Goal: Transaction & Acquisition: Subscribe to service/newsletter

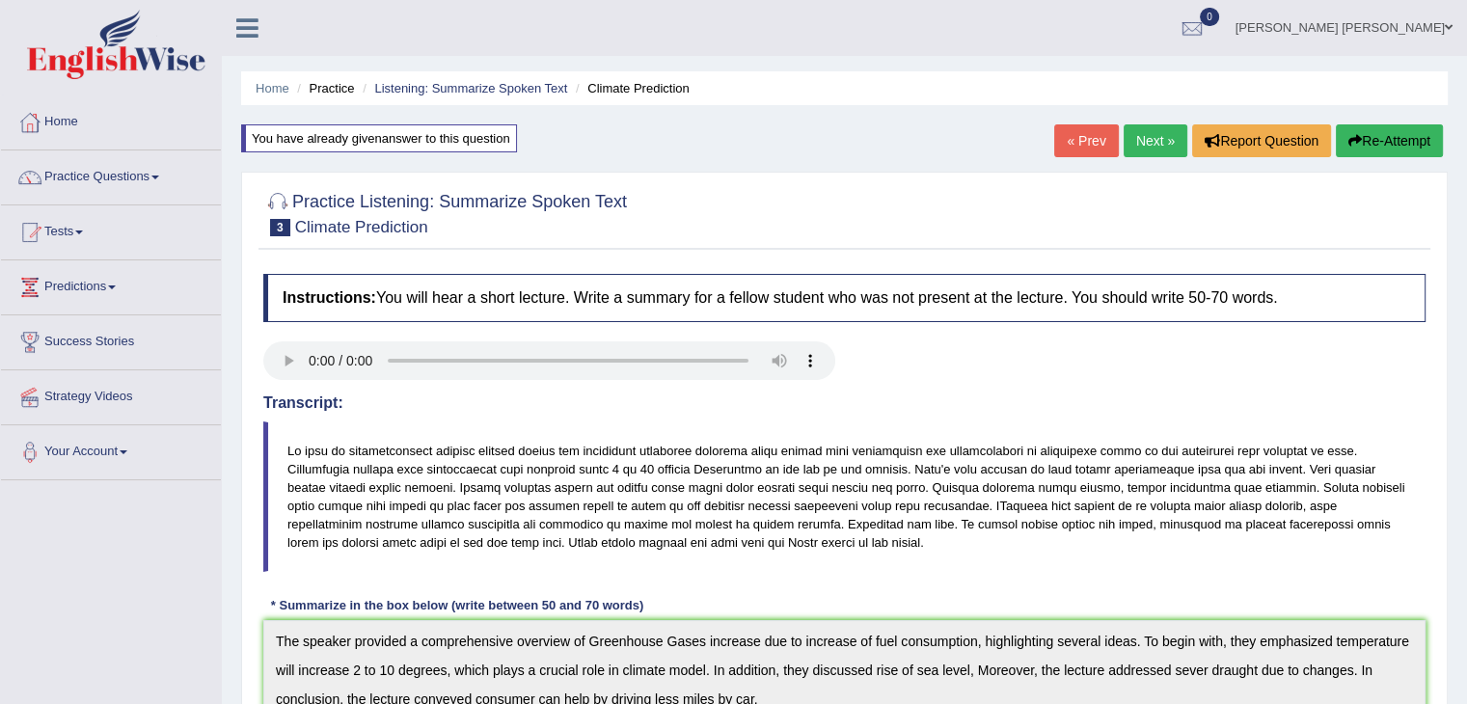
click at [95, 54] on img at bounding box center [116, 44] width 178 height 69
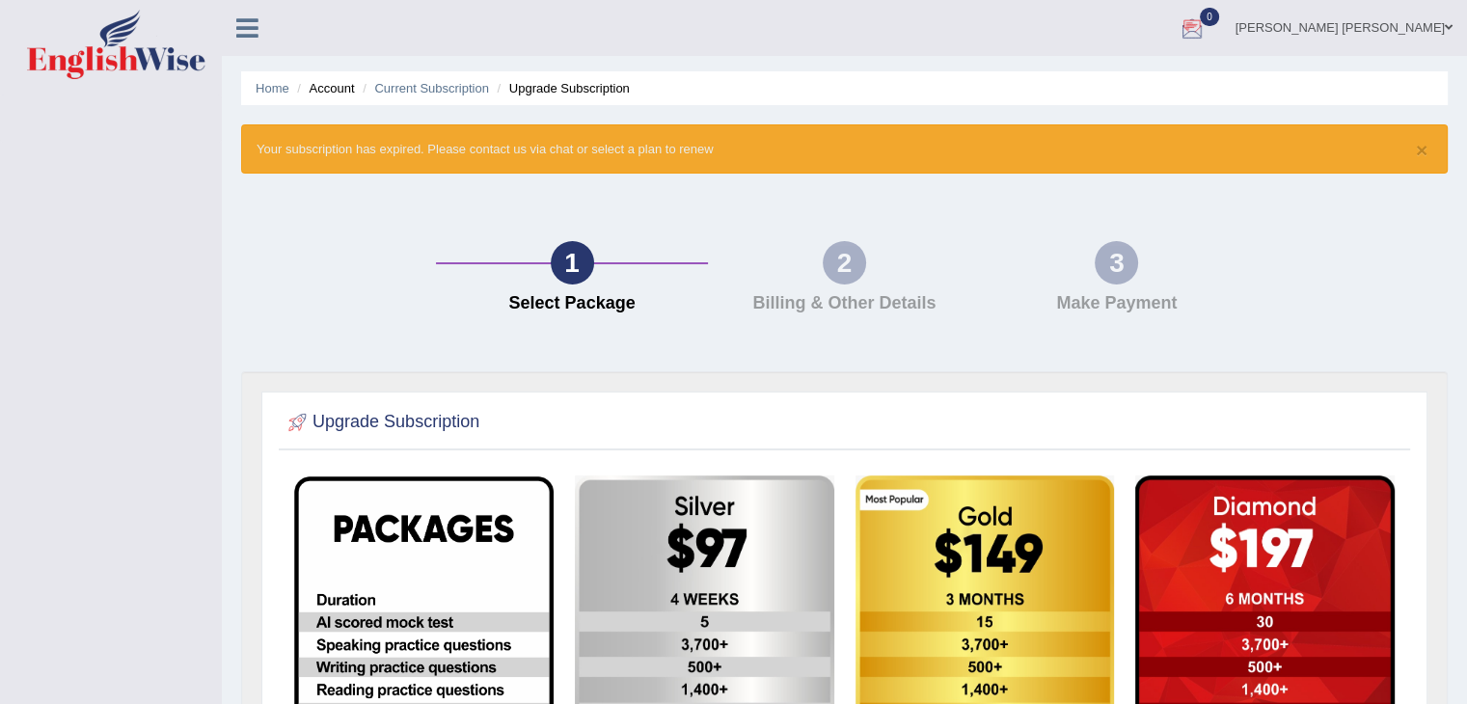
click at [1427, 32] on link "[PERSON_NAME] [PERSON_NAME]" at bounding box center [1344, 25] width 246 height 50
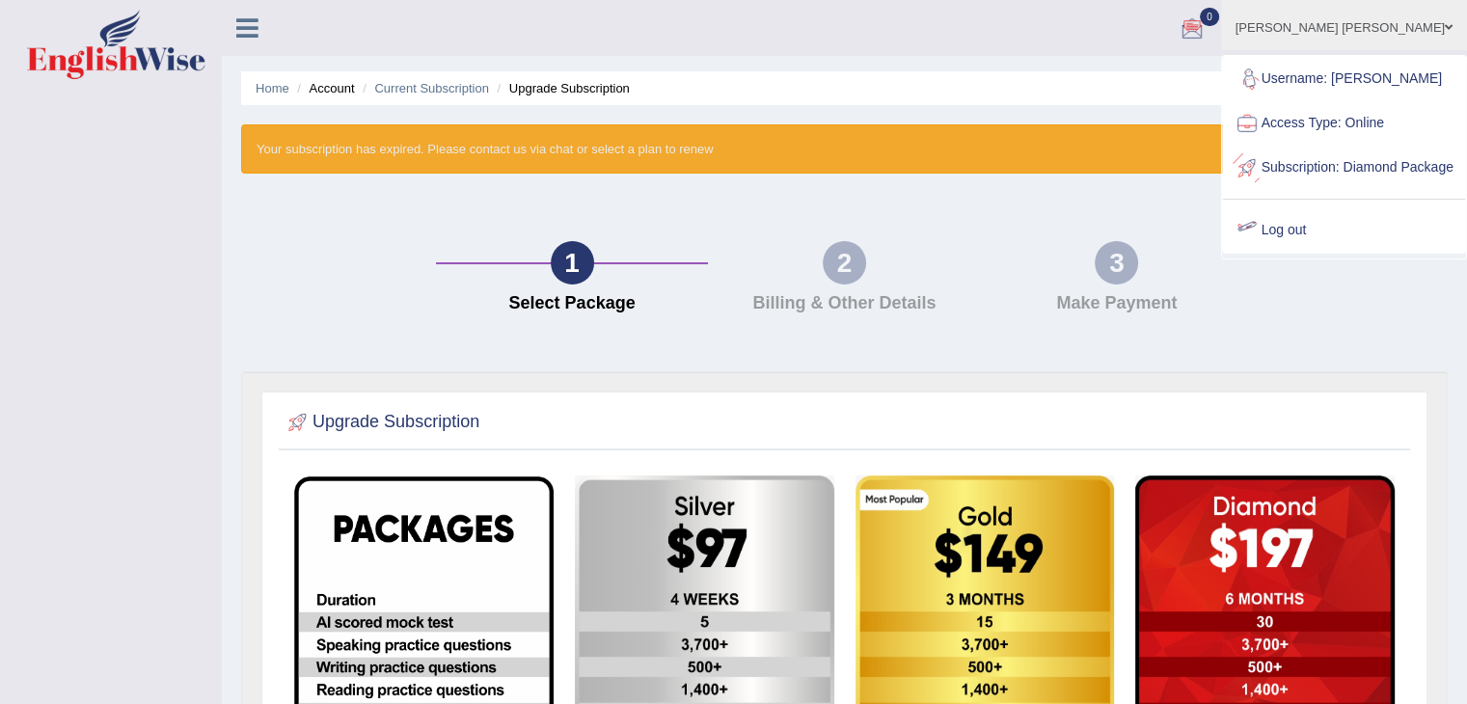
click at [1323, 244] on link "Log out" at bounding box center [1344, 230] width 242 height 44
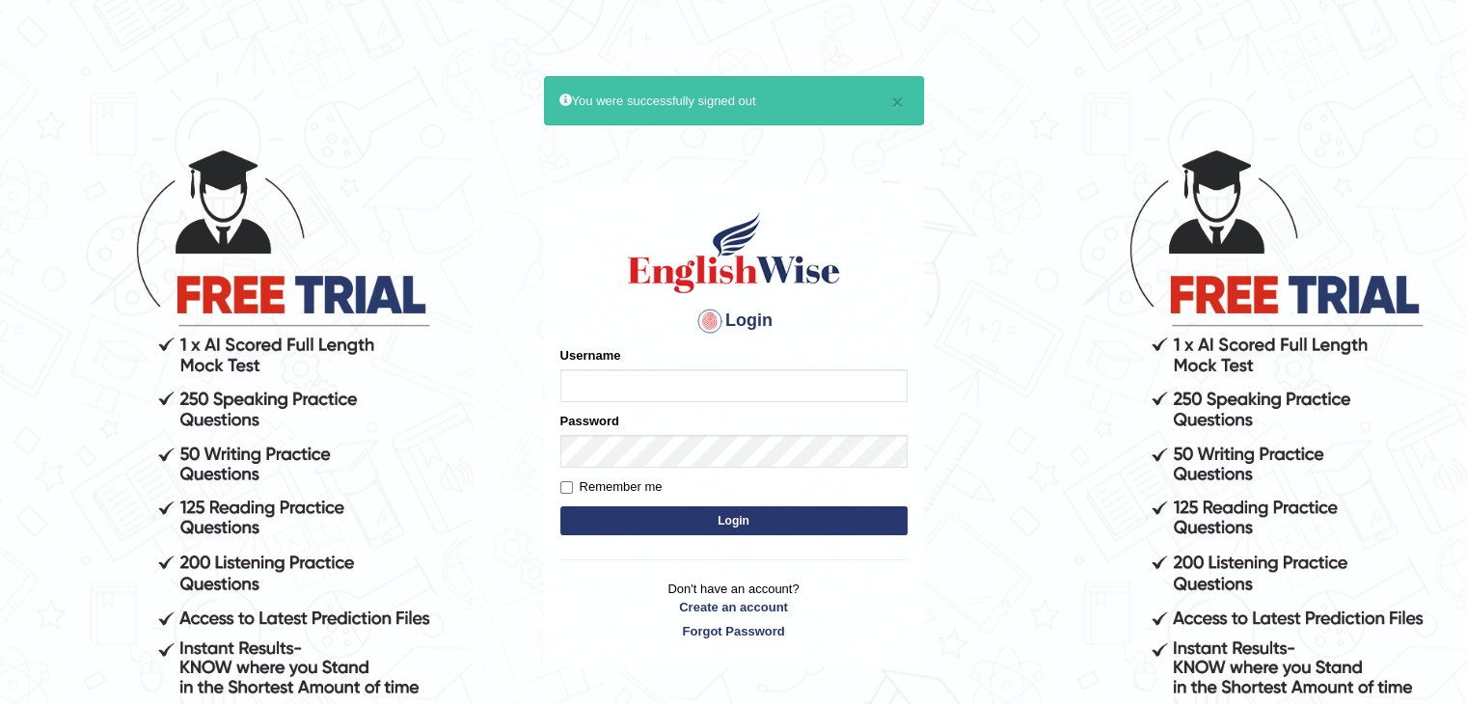
click at [682, 383] on input "Username" at bounding box center [733, 385] width 347 height 33
type input "nipenyogesh"
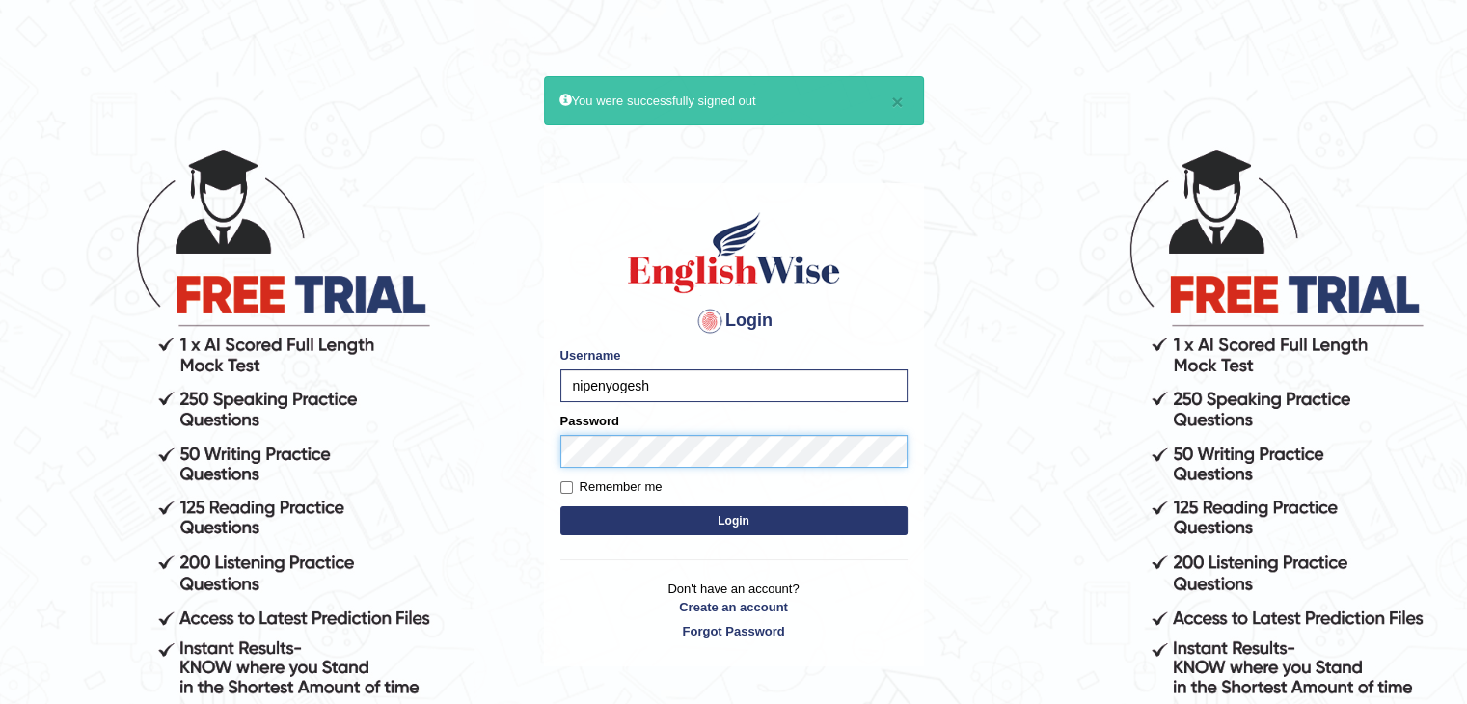
click at [560, 506] on button "Login" at bounding box center [733, 520] width 347 height 29
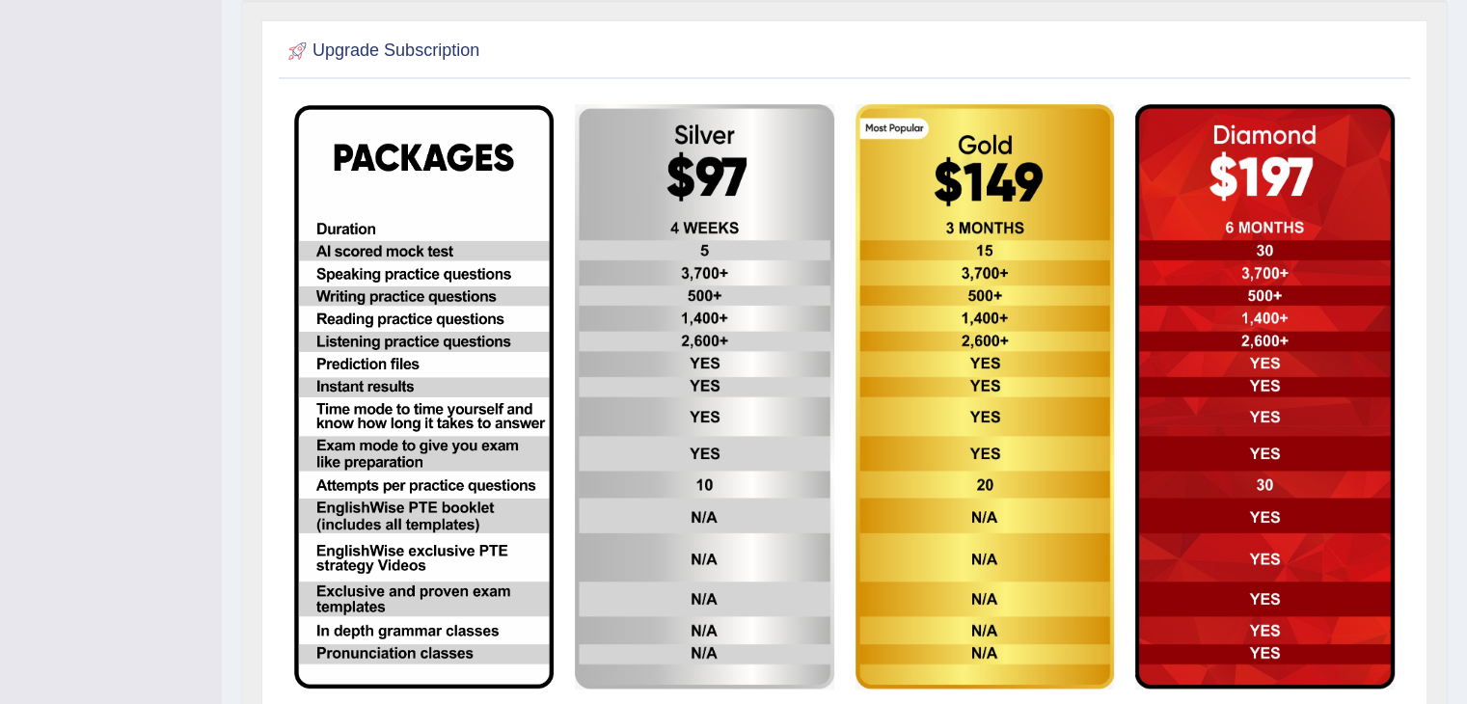
scroll to position [499, 0]
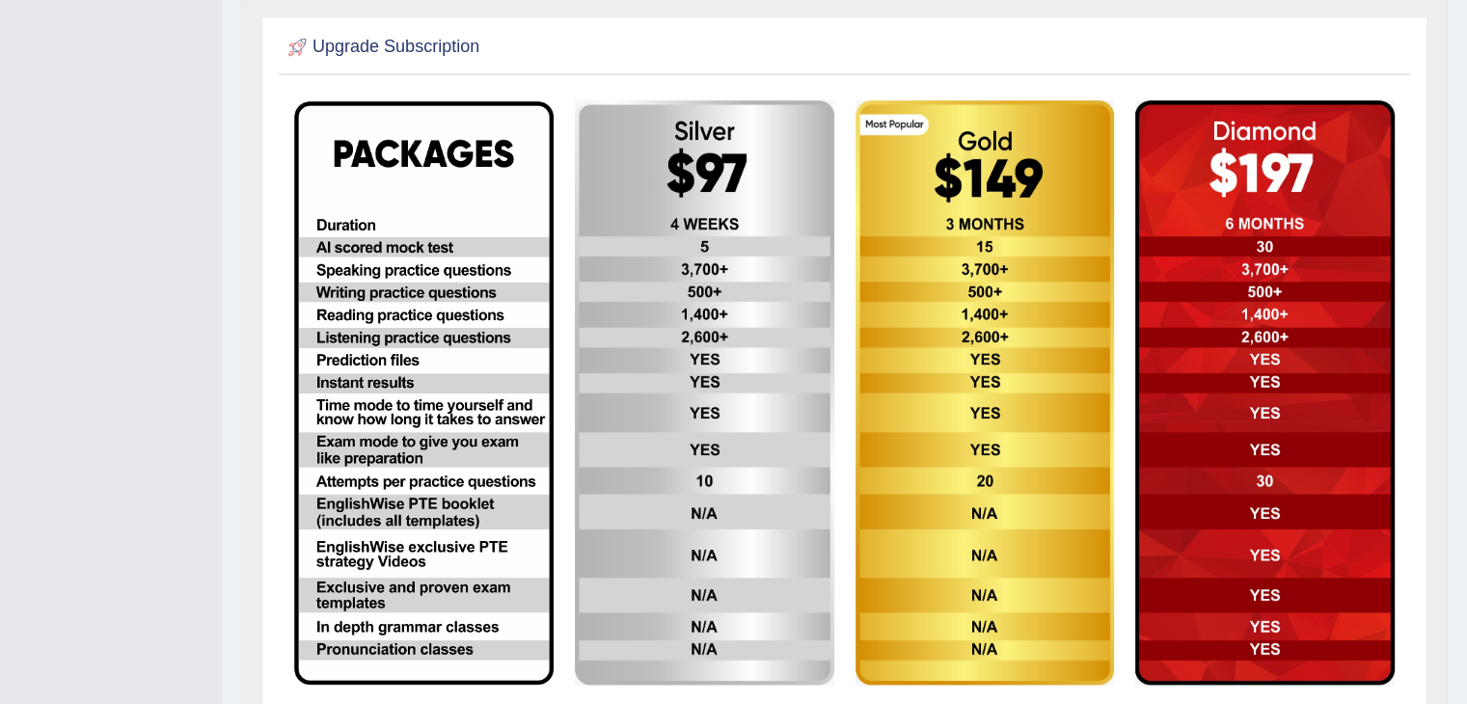
click at [707, 362] on img at bounding box center [704, 392] width 259 height 584
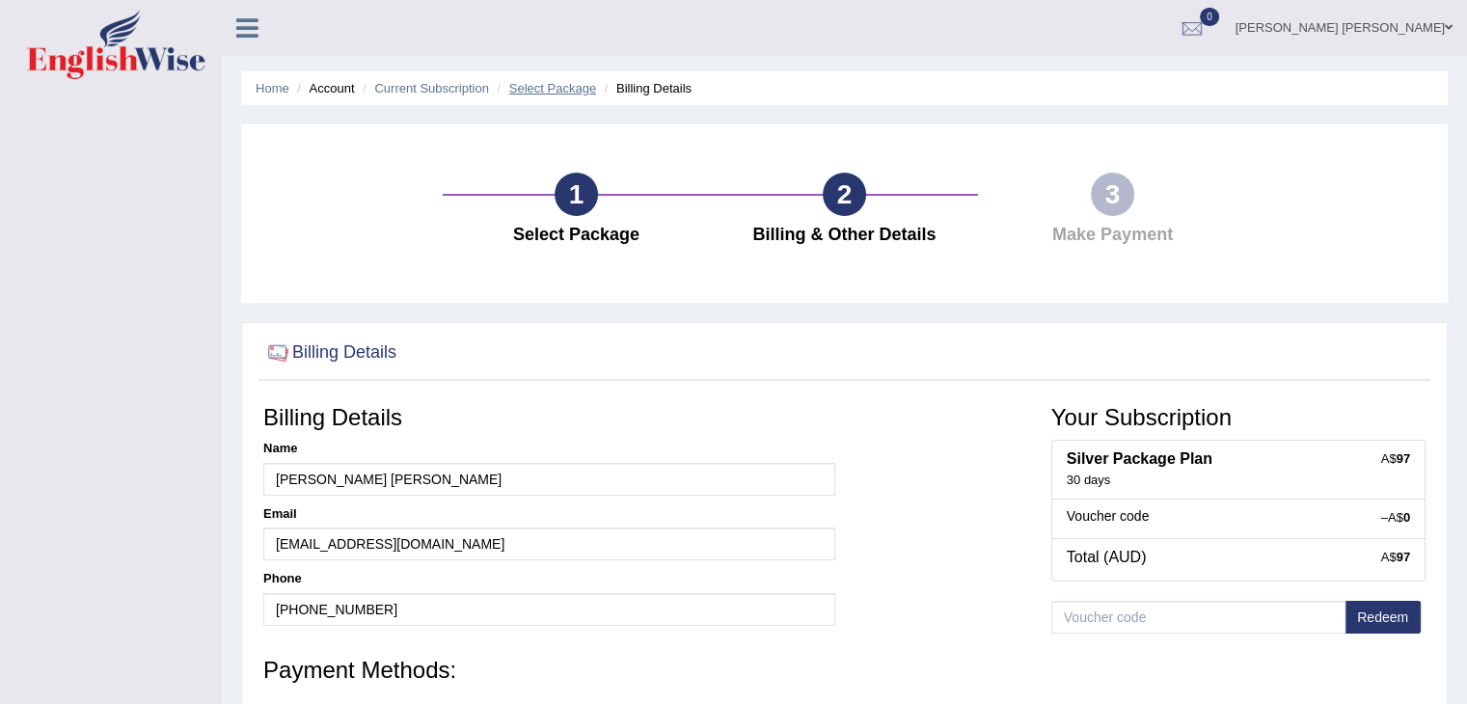
click at [551, 92] on link "Select Package" at bounding box center [552, 88] width 87 height 14
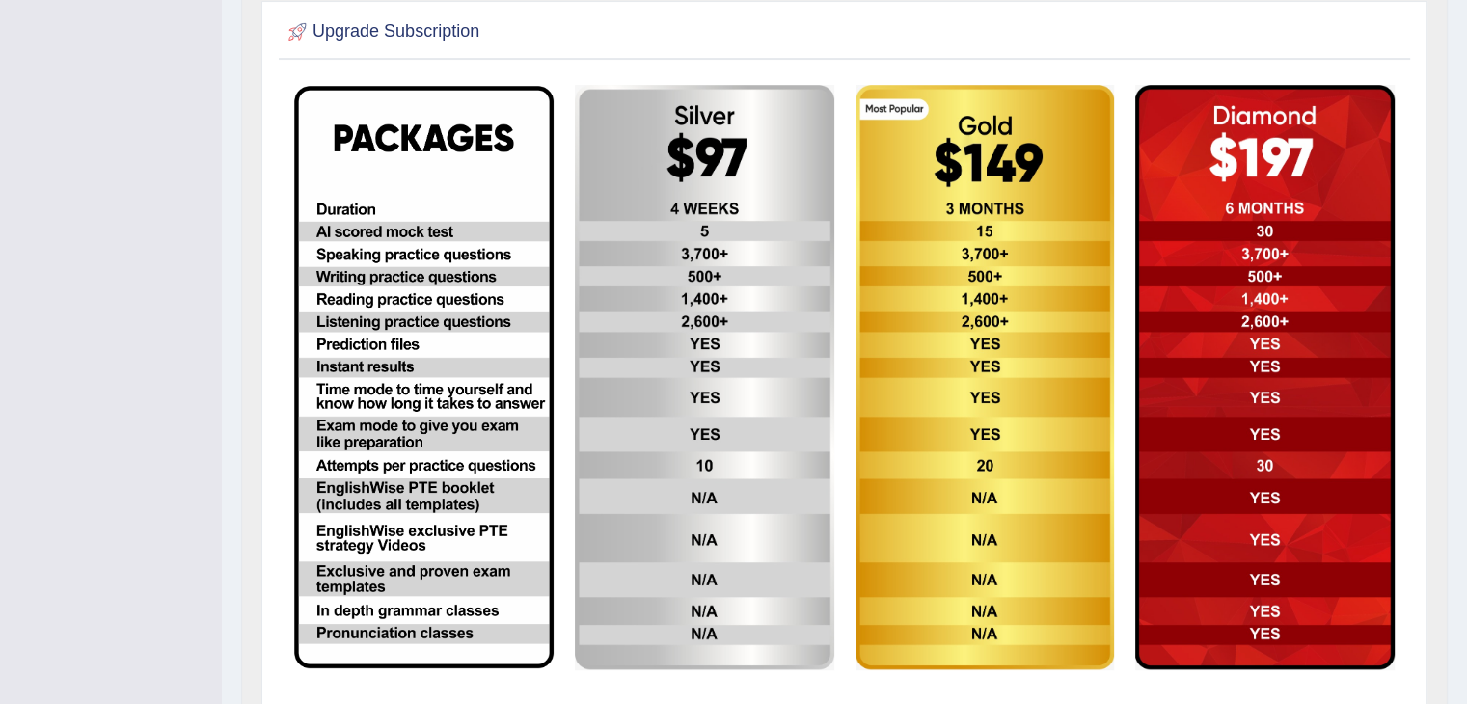
scroll to position [386, 0]
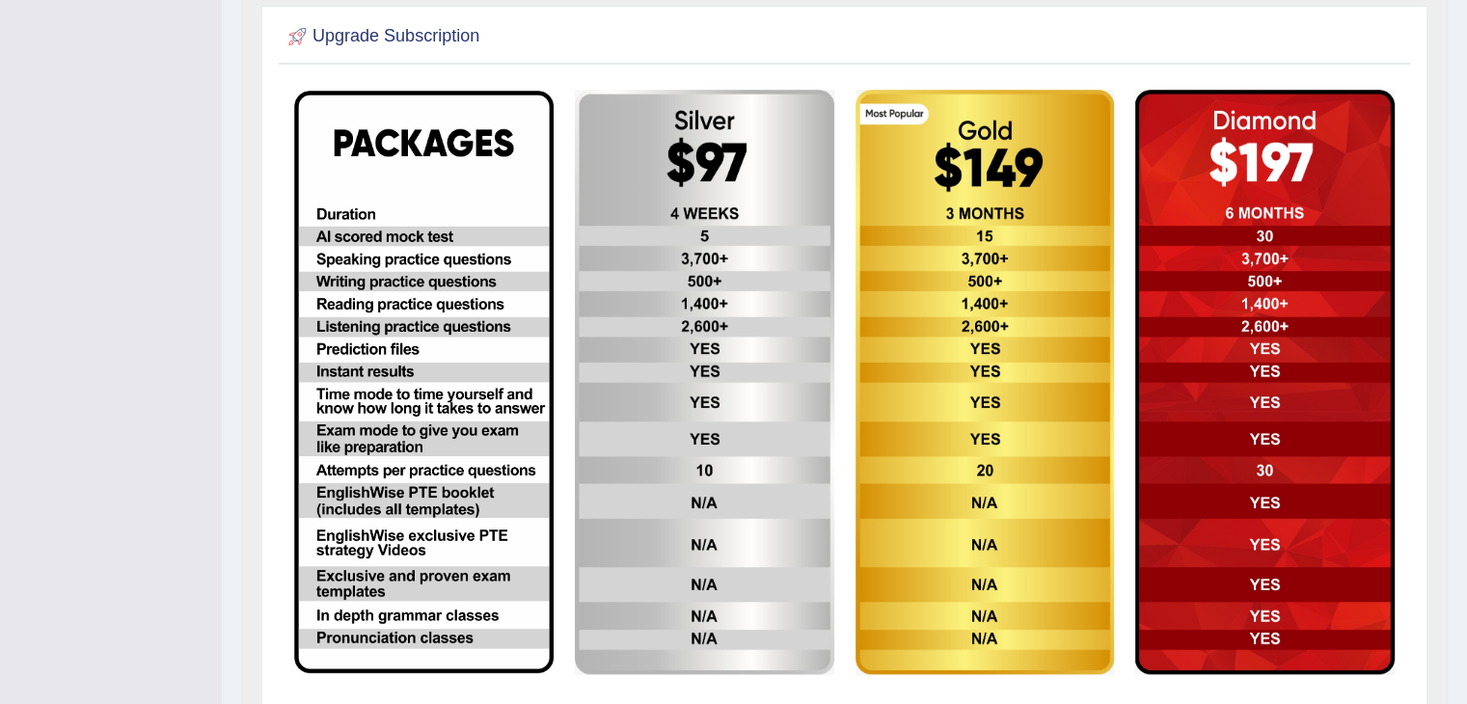
click at [845, 204] on td at bounding box center [985, 382] width 281 height 606
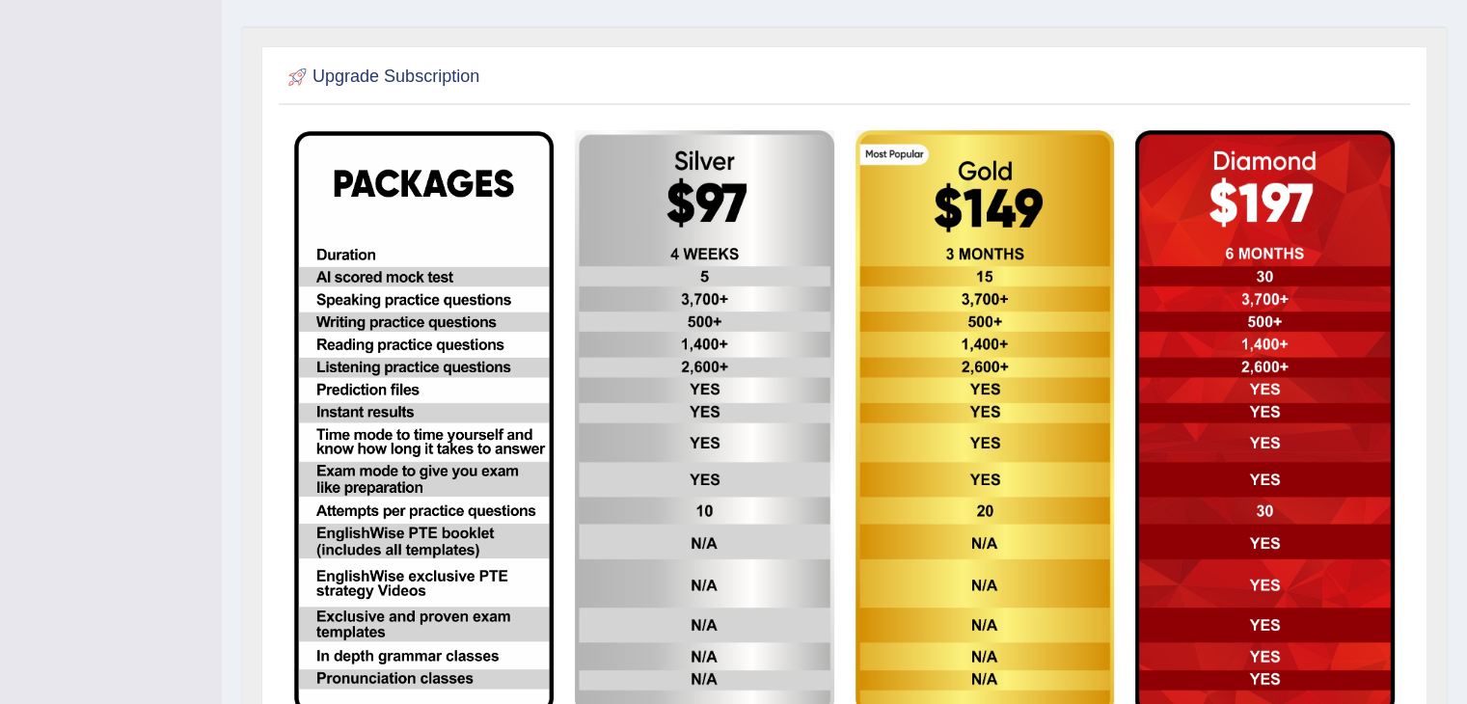
scroll to position [0, 0]
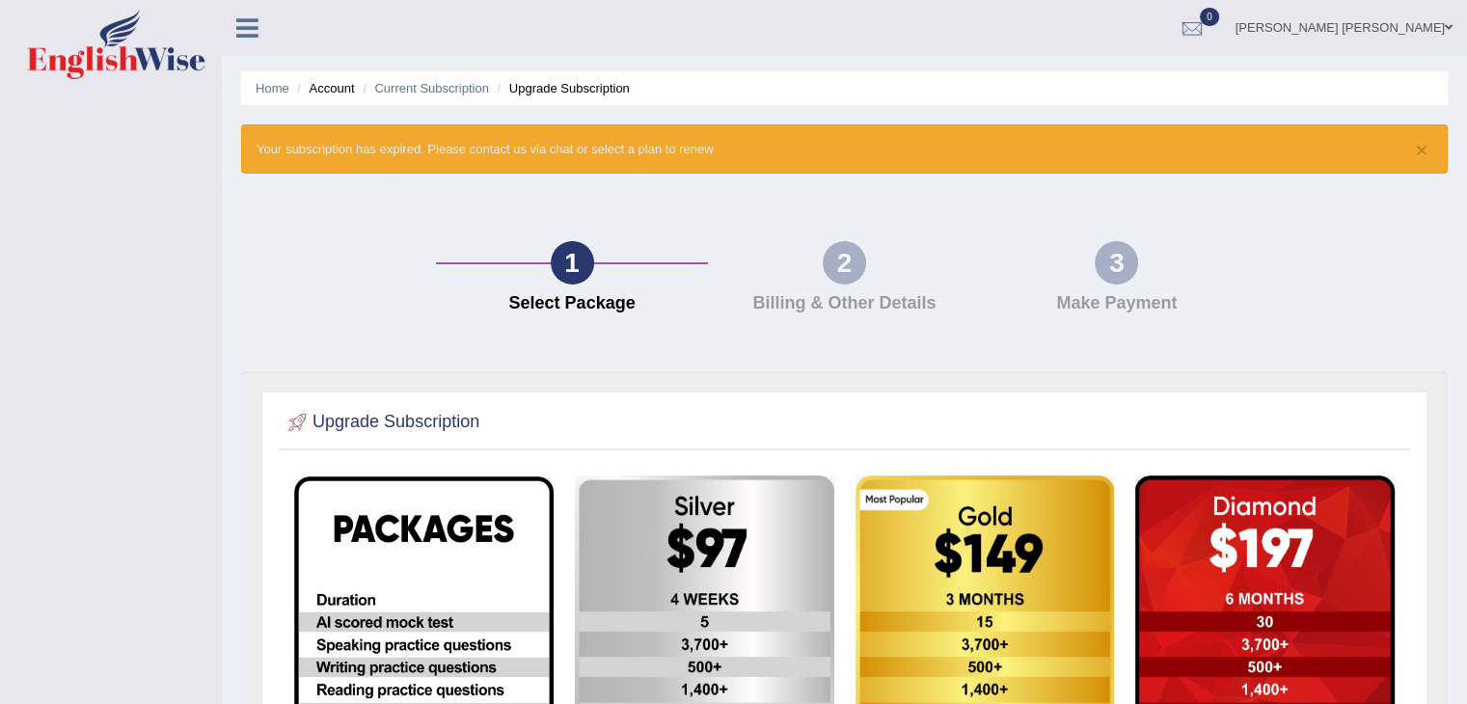
click at [1422, 32] on link "[PERSON_NAME] [PERSON_NAME]" at bounding box center [1344, 25] width 246 height 50
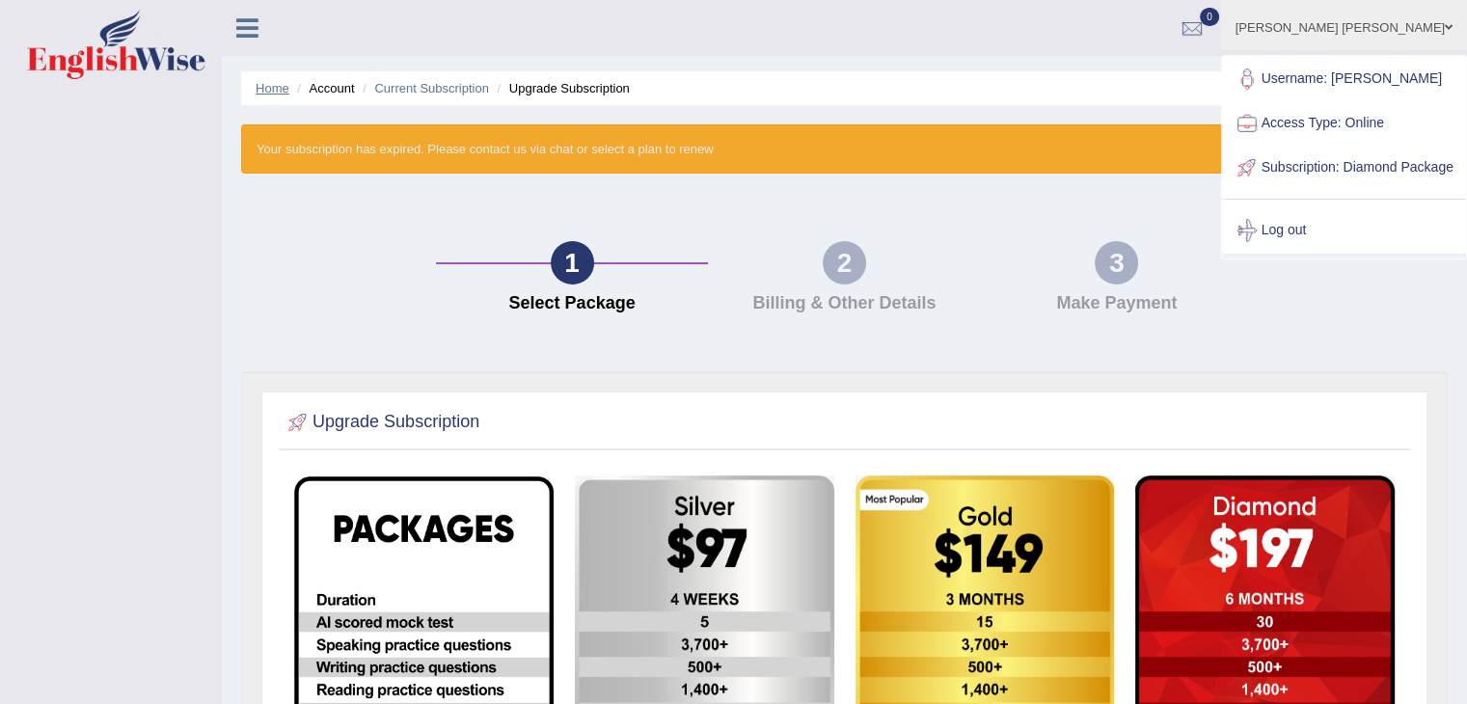
click at [260, 88] on link "Home" at bounding box center [273, 88] width 34 height 14
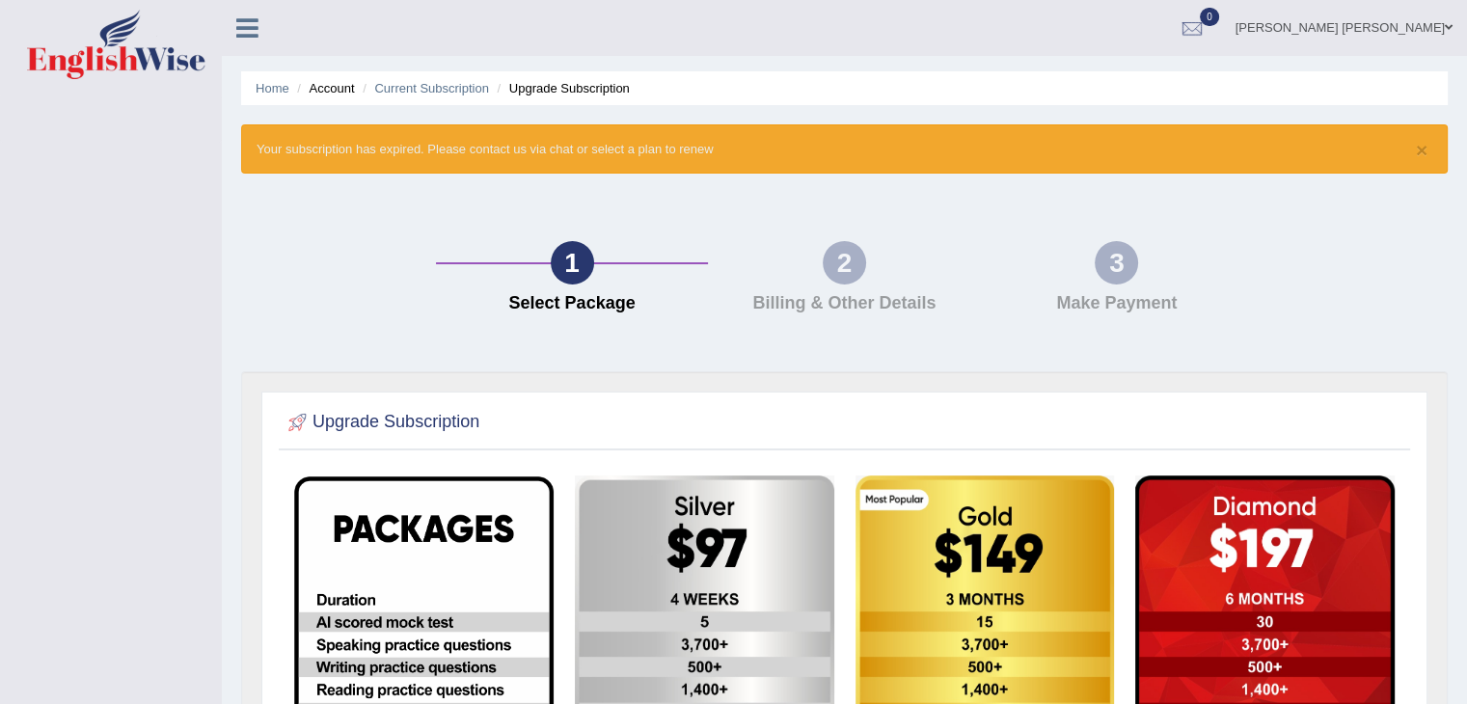
click at [95, 37] on img at bounding box center [116, 44] width 178 height 69
